Goal: Navigation & Orientation: Find specific page/section

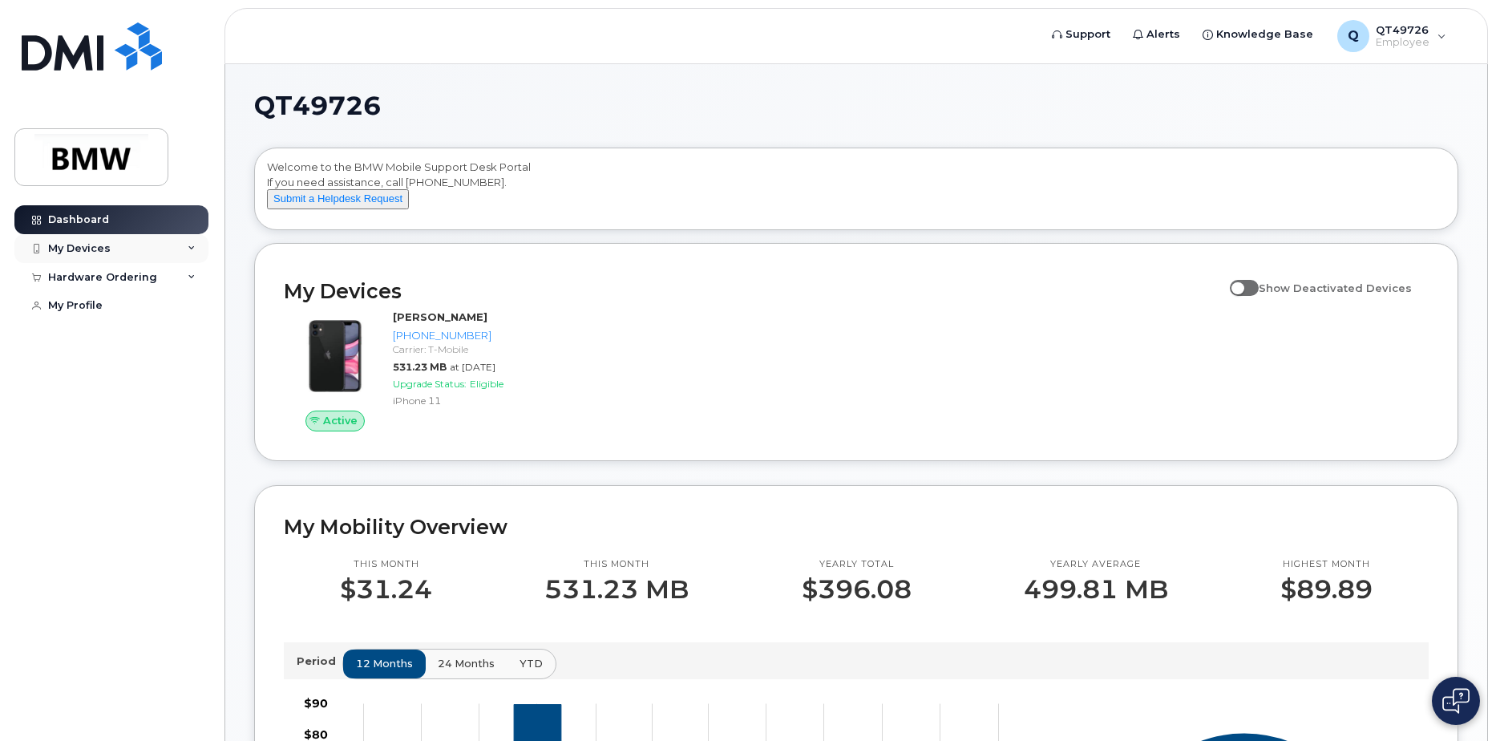
click at [196, 245] on div "My Devices" at bounding box center [111, 248] width 194 height 29
click at [83, 249] on div "My Devices" at bounding box center [79, 248] width 63 height 13
click at [75, 305] on div "My Profile" at bounding box center [75, 305] width 55 height 13
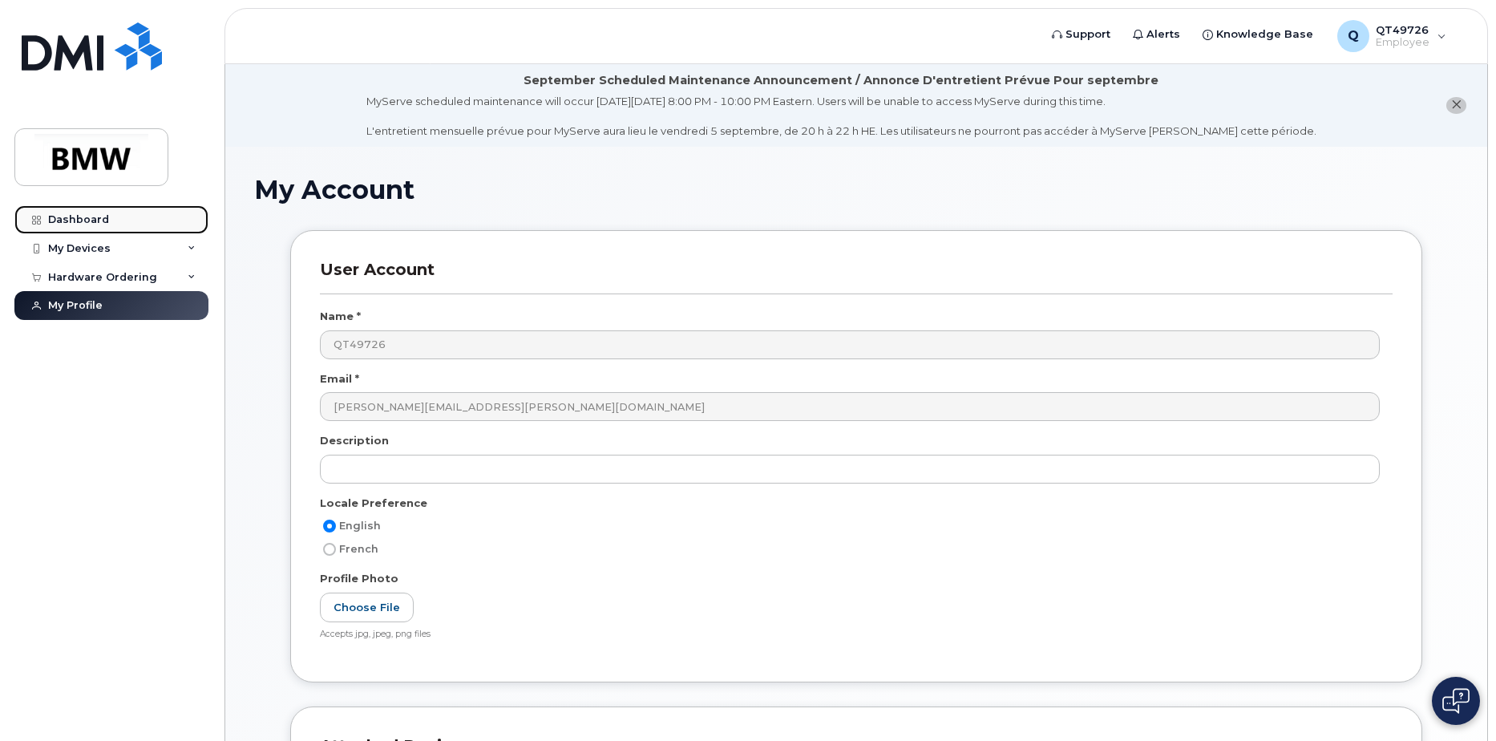
click at [75, 225] on div "Dashboard" at bounding box center [78, 219] width 61 height 13
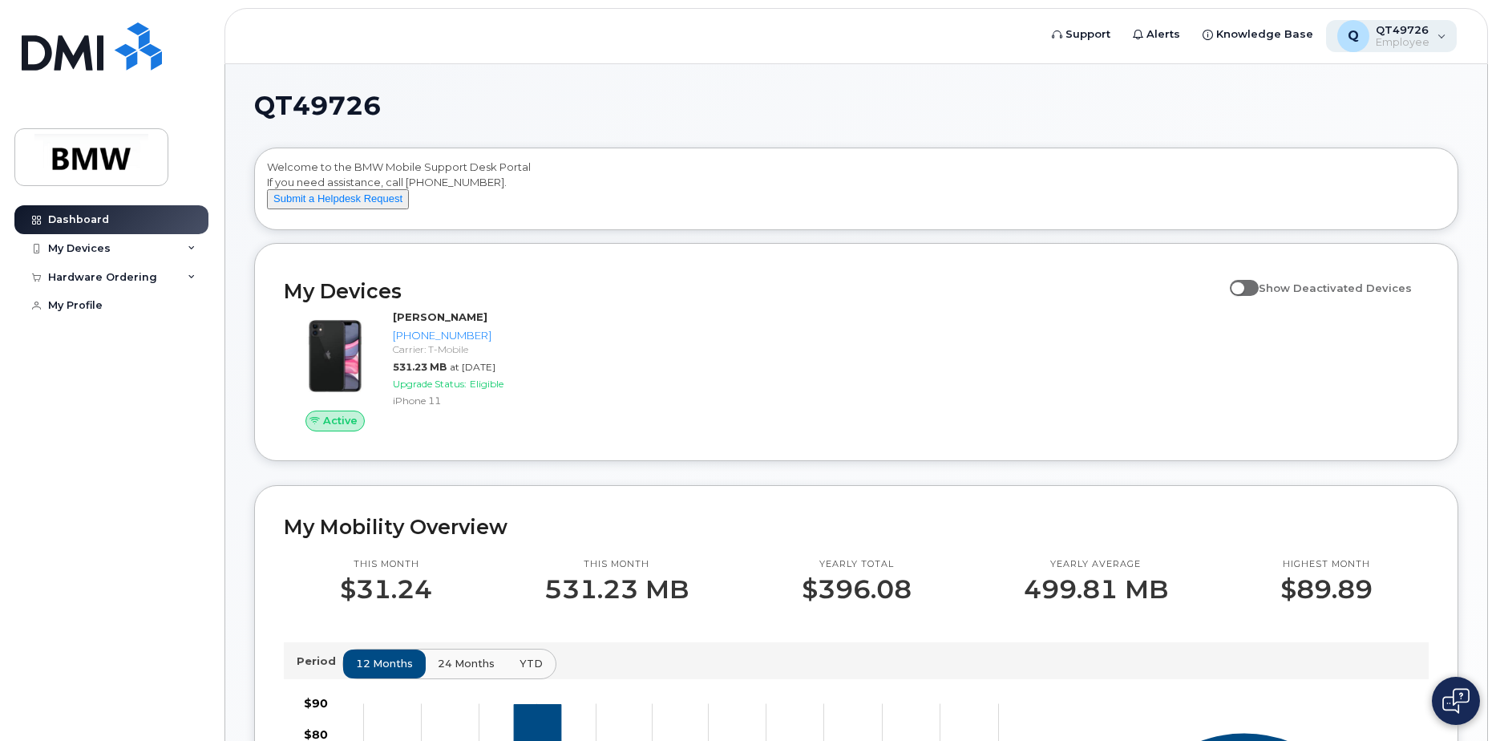
click at [1436, 39] on div "Q QT49726 Employee" at bounding box center [1392, 36] width 132 height 32
